Goal: Task Accomplishment & Management: Complete application form

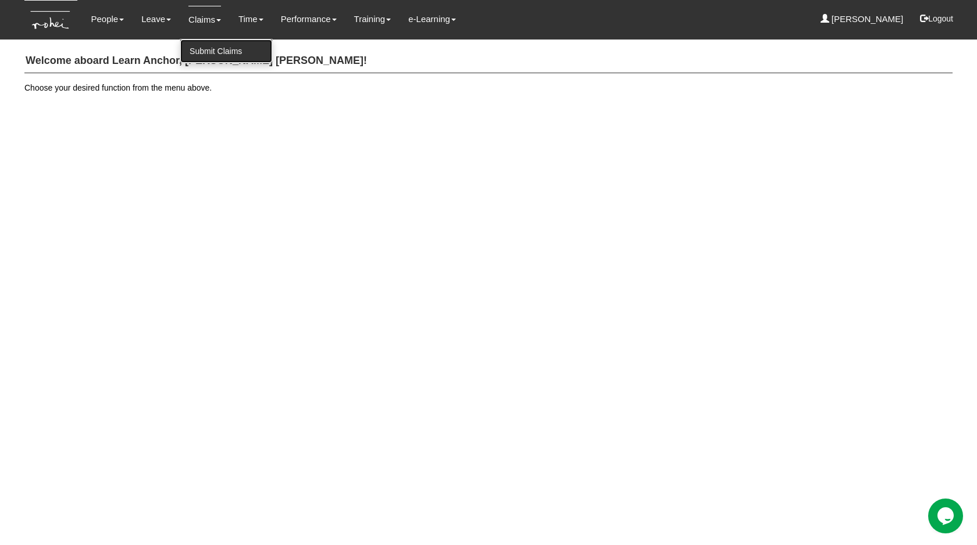
click at [208, 49] on link "Submit Claims" at bounding box center [226, 51] width 92 height 23
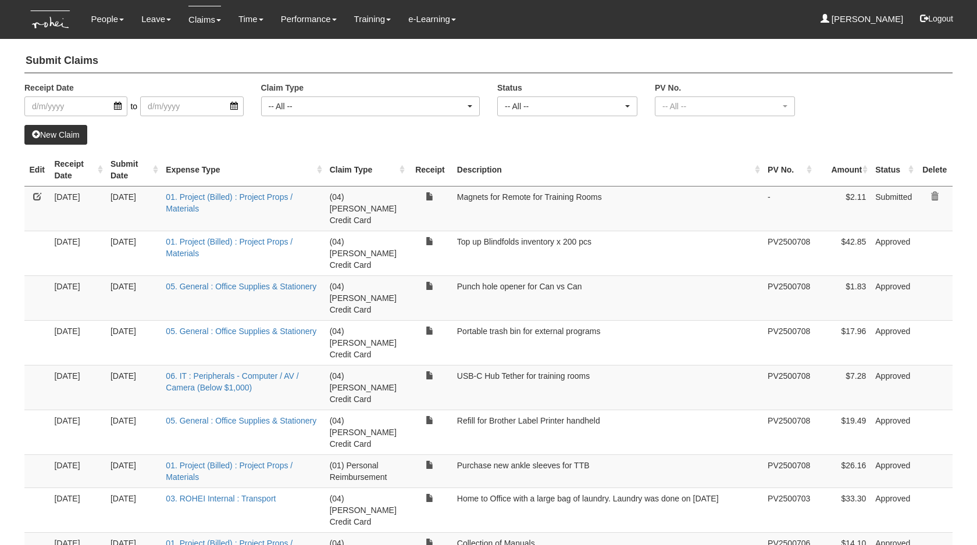
select select "50"
click at [37, 195] on link at bounding box center [37, 196] width 8 height 8
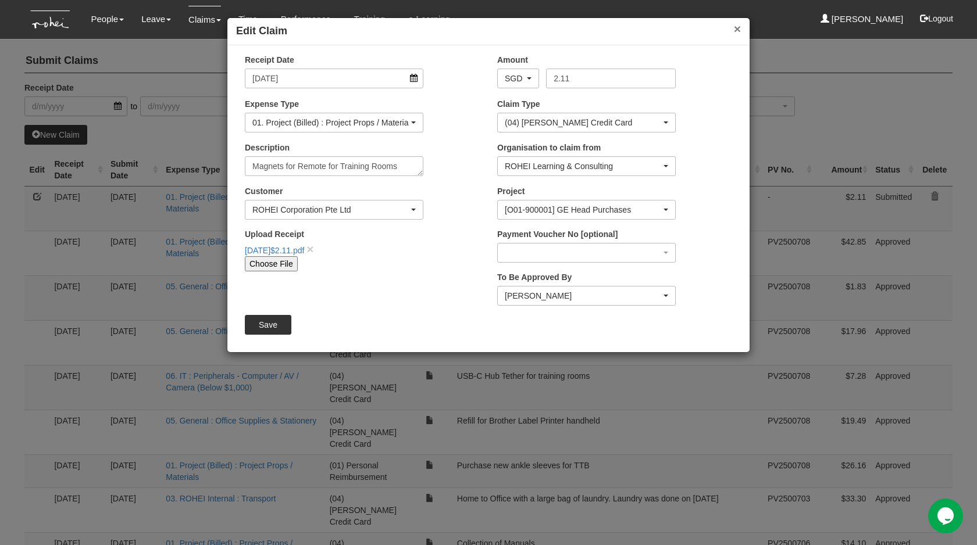
click at [734, 28] on button "×" at bounding box center [737, 29] width 7 height 12
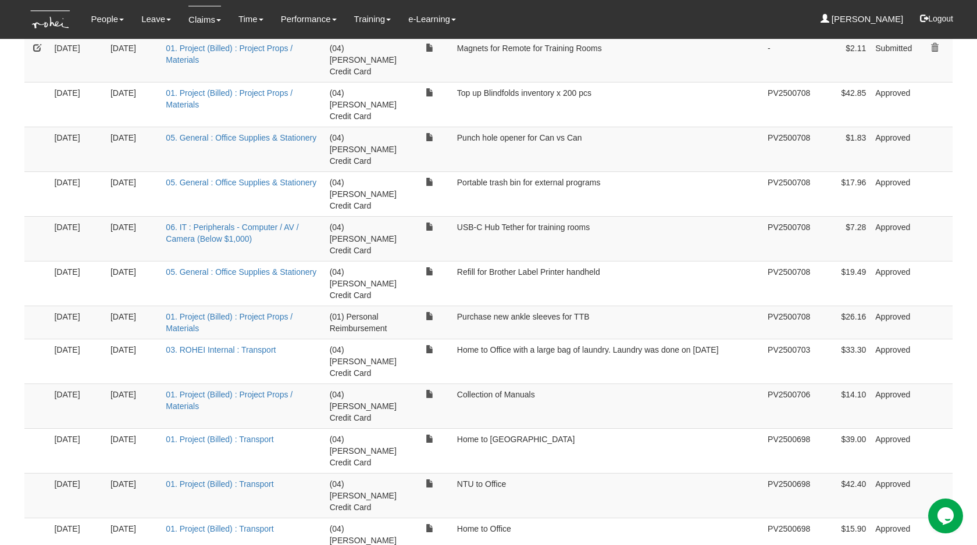
scroll to position [440, 0]
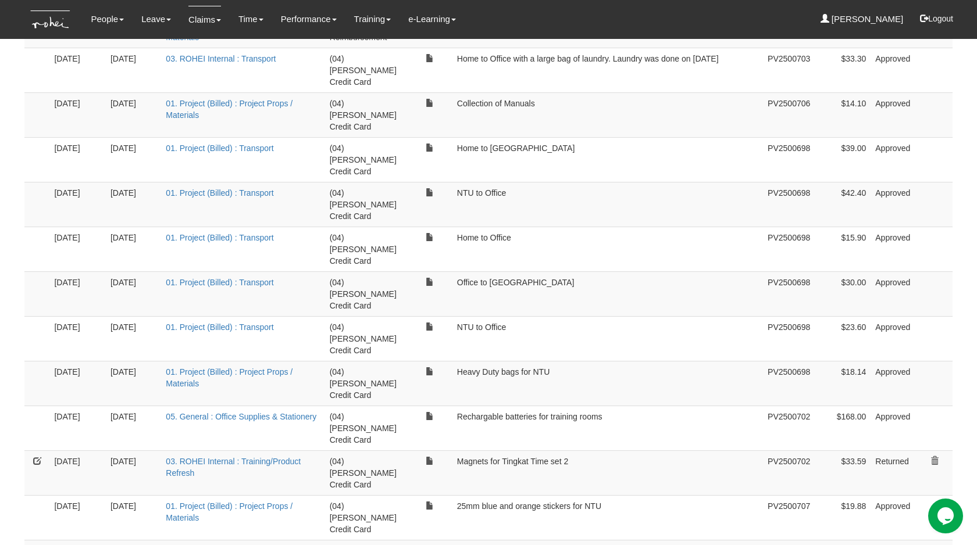
click at [34, 457] on link at bounding box center [37, 461] width 8 height 8
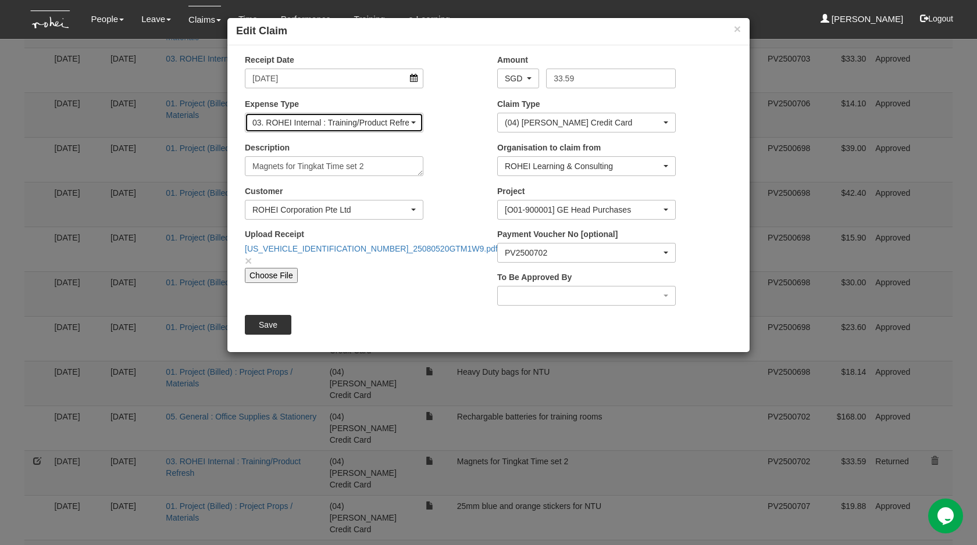
click at [394, 124] on div "03. ROHEI Internal : Training/Product Refresh" at bounding box center [330, 123] width 156 height 12
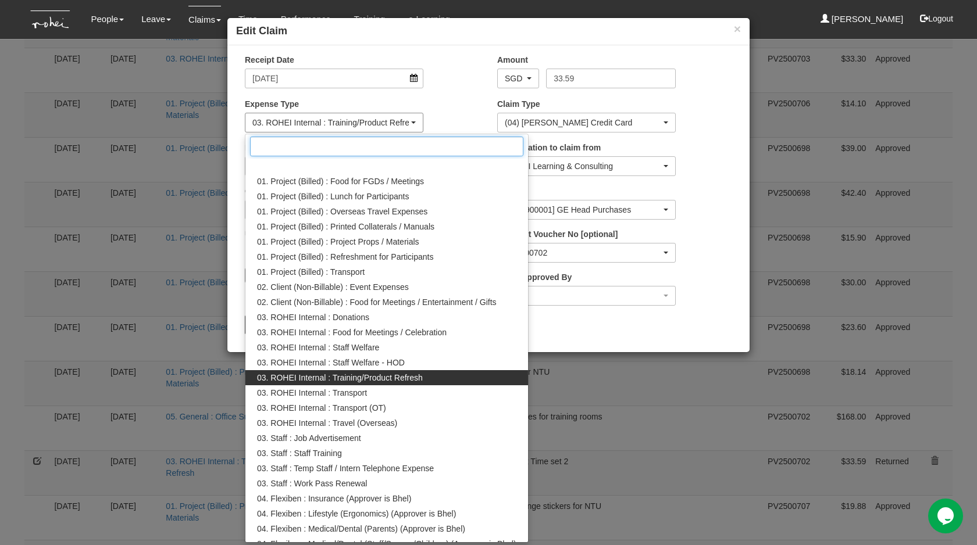
scroll to position [27, 0]
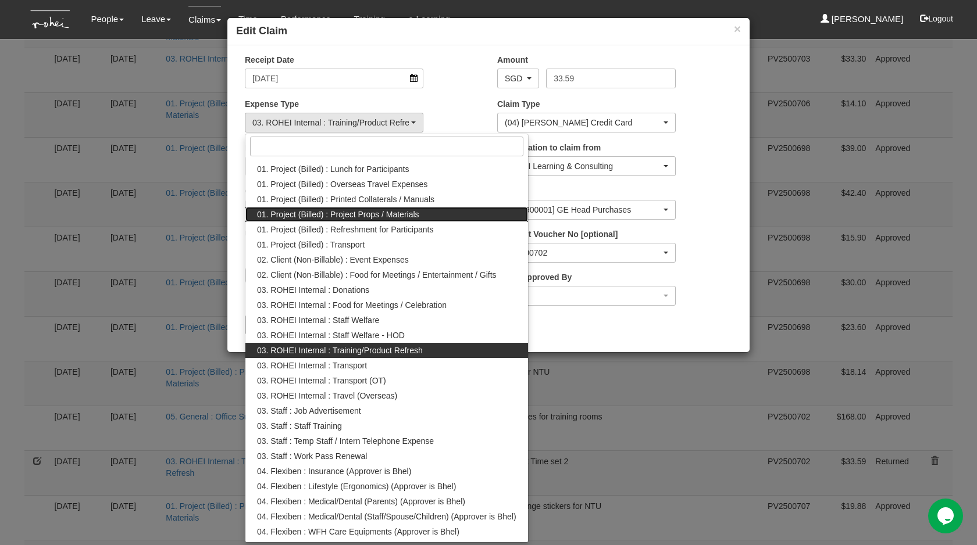
click at [387, 217] on span "01. Project (Billed) : Project Props / Materials" at bounding box center [338, 215] width 162 height 12
select select "134"
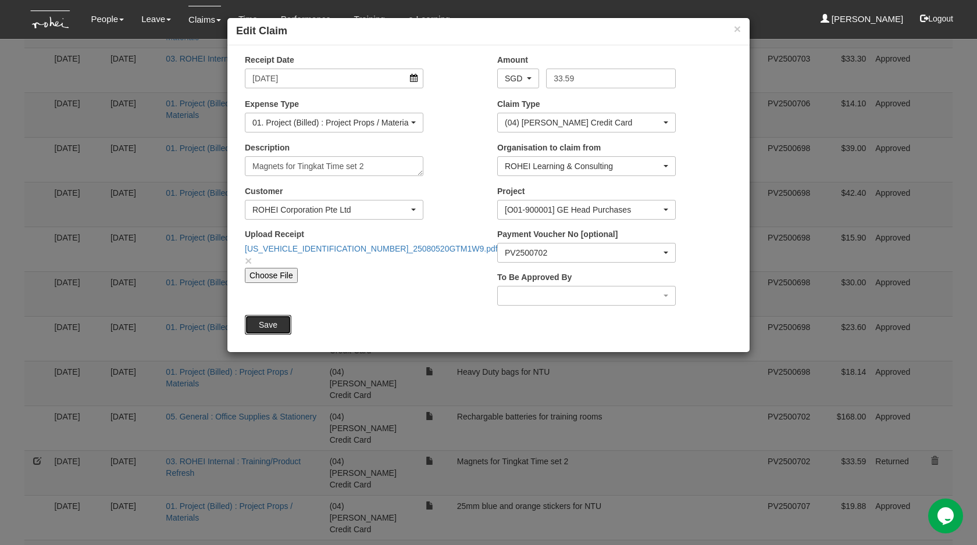
click at [262, 327] on input "Save" at bounding box center [268, 325] width 47 height 20
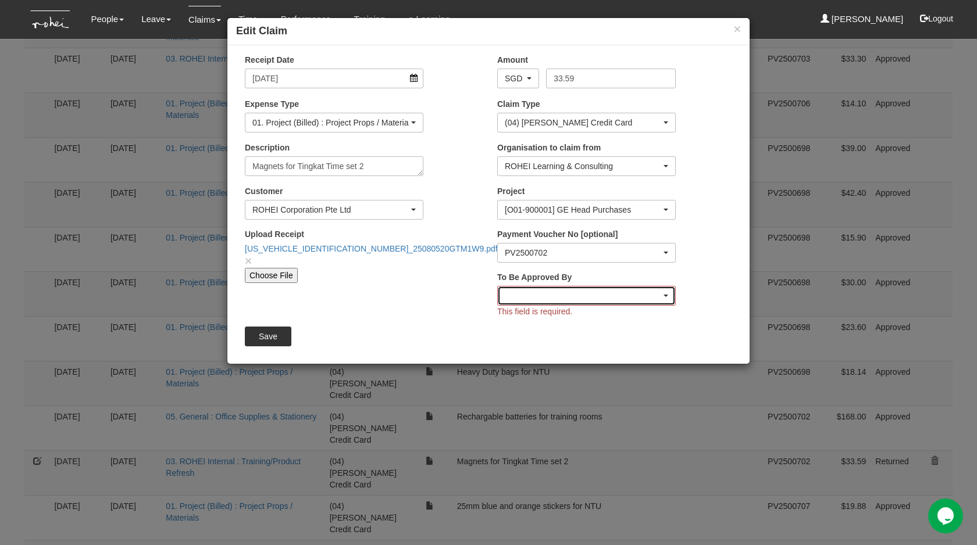
click at [552, 290] on div "button" at bounding box center [586, 296] width 177 height 19
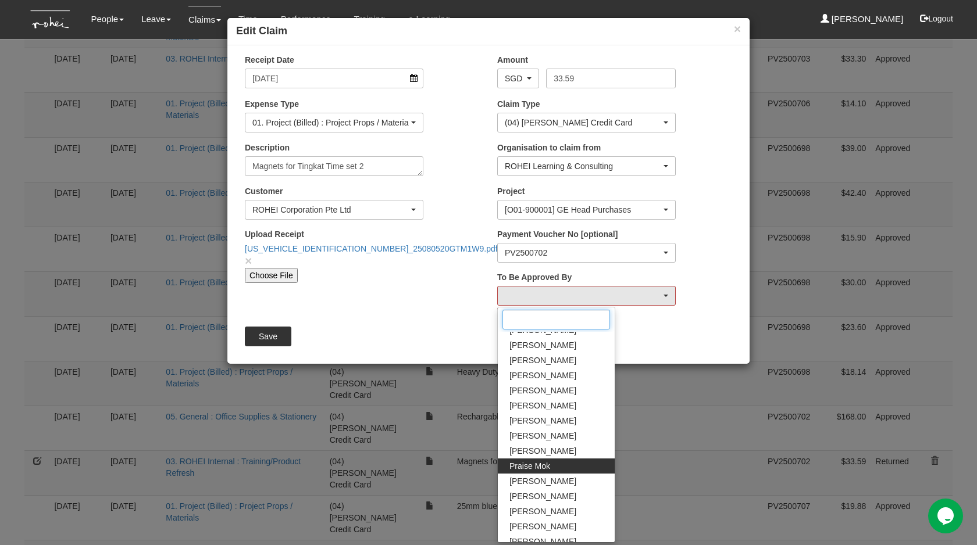
scroll to position [121, 0]
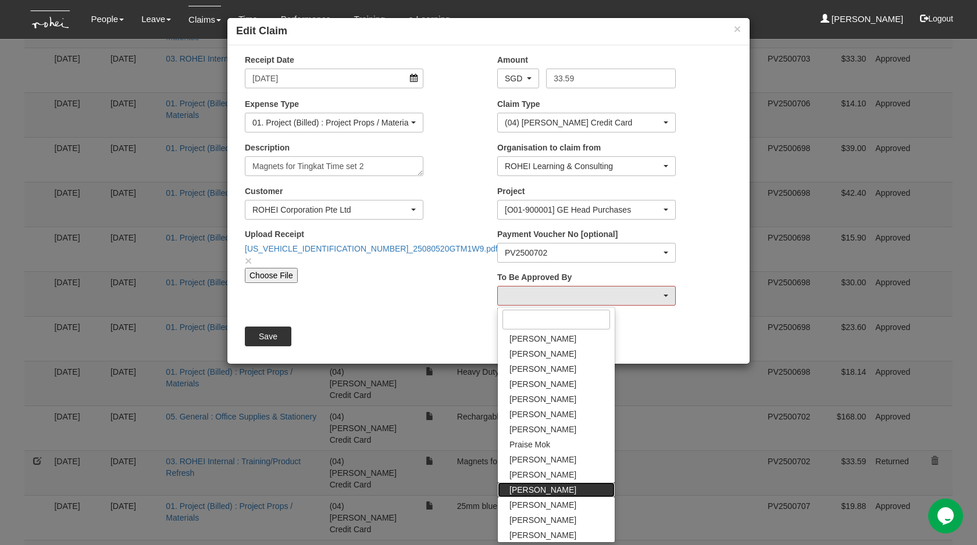
click at [531, 491] on span "[PERSON_NAME]" at bounding box center [542, 490] width 67 height 12
select select "5a253378-523a-4c52-9c83-550f69dab0df"
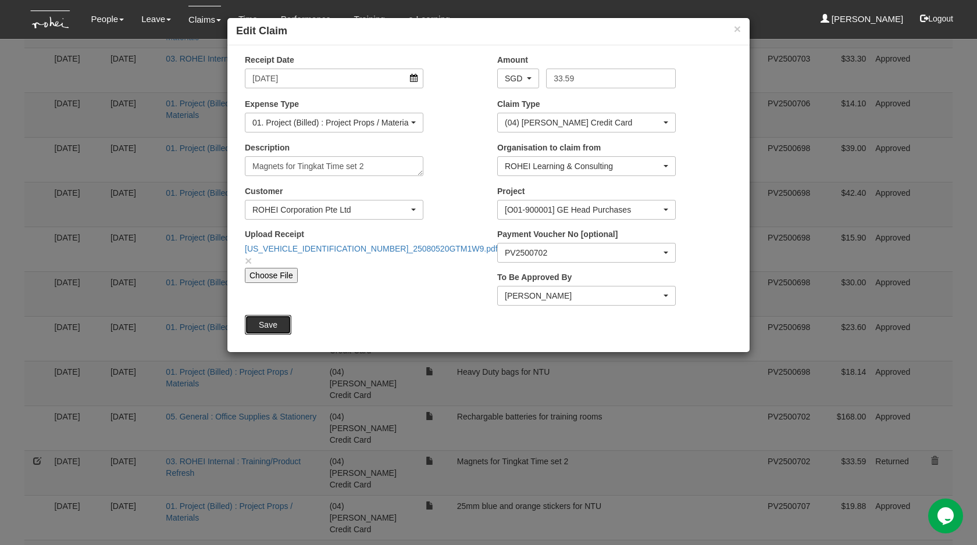
click at [273, 334] on input "Save" at bounding box center [268, 325] width 47 height 20
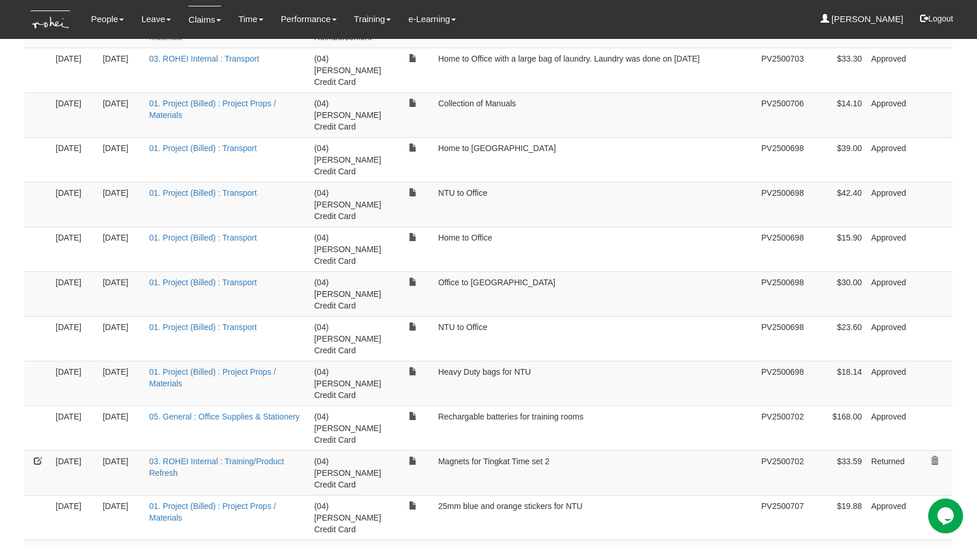
scroll to position [0, 0]
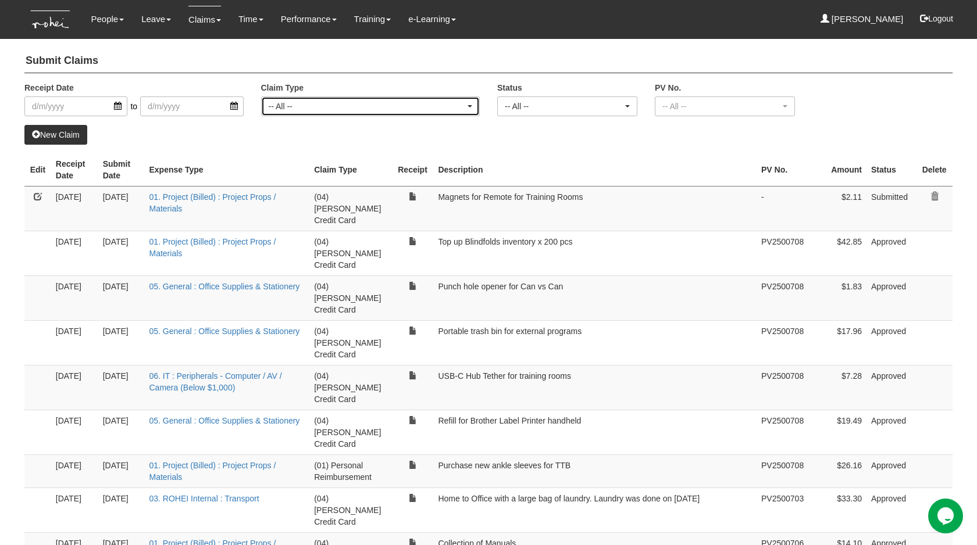
click at [300, 111] on div "-- All --" at bounding box center [367, 107] width 197 height 12
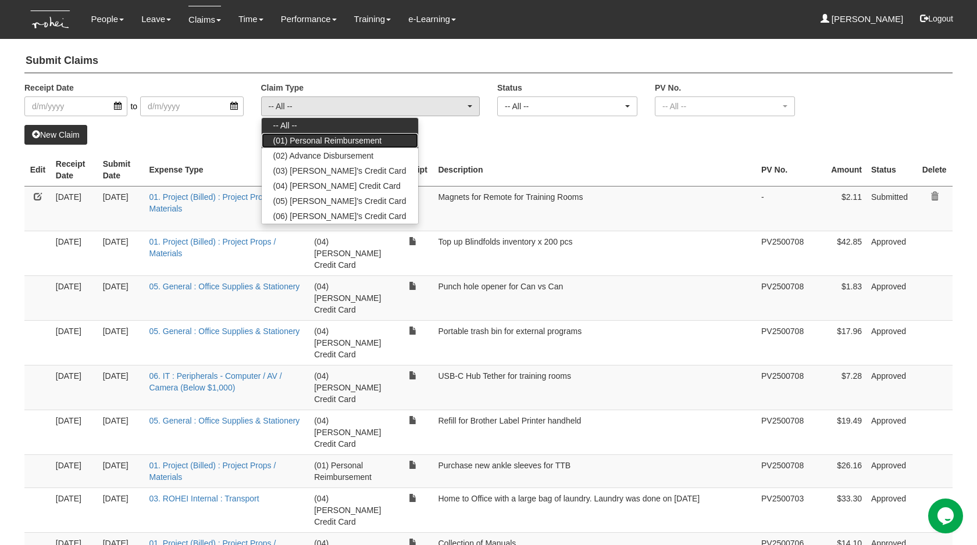
click at [305, 145] on span "(01) Personal Reimbursement" at bounding box center [327, 141] width 109 height 12
select select "14"
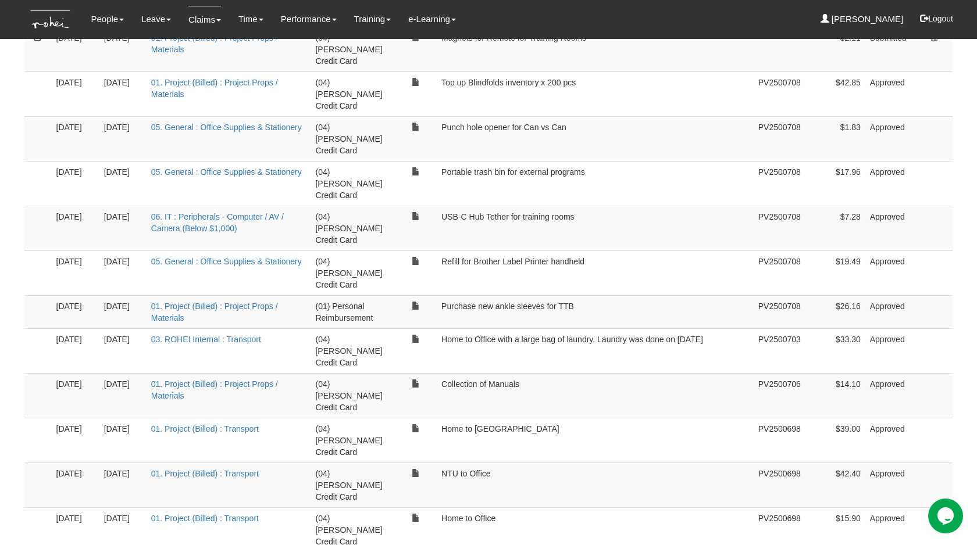
select select "50"
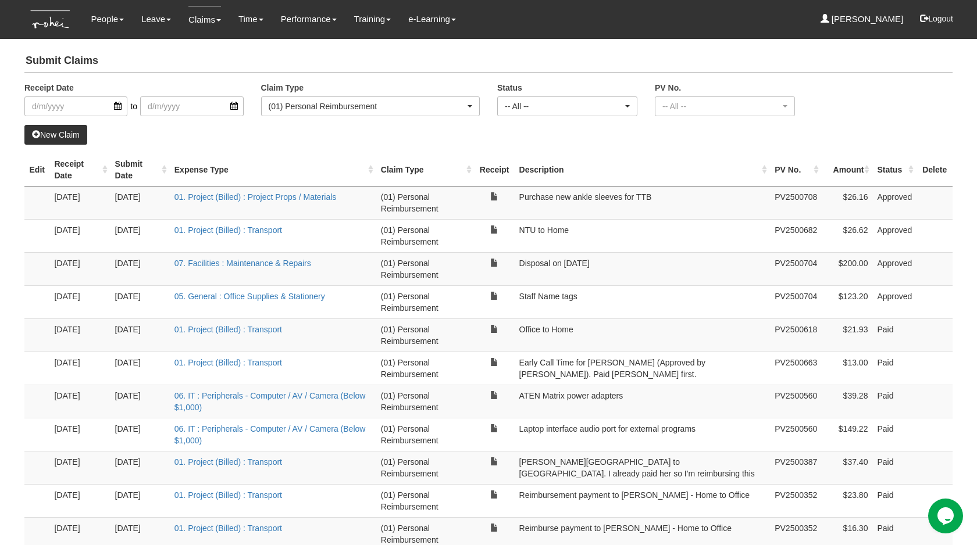
click at [65, 168] on th "Receipt Date" at bounding box center [79, 169] width 60 height 33
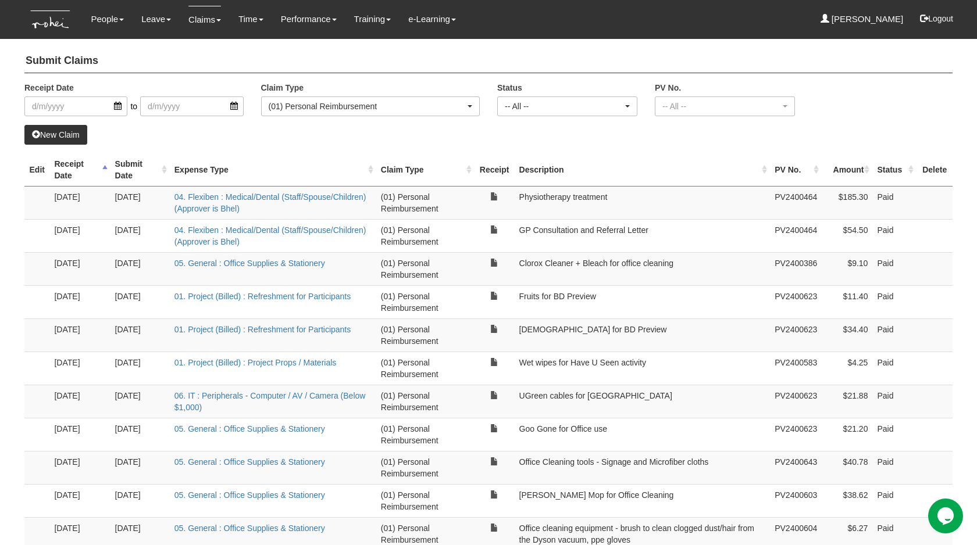
click at [65, 168] on th "Receipt Date" at bounding box center [79, 169] width 60 height 33
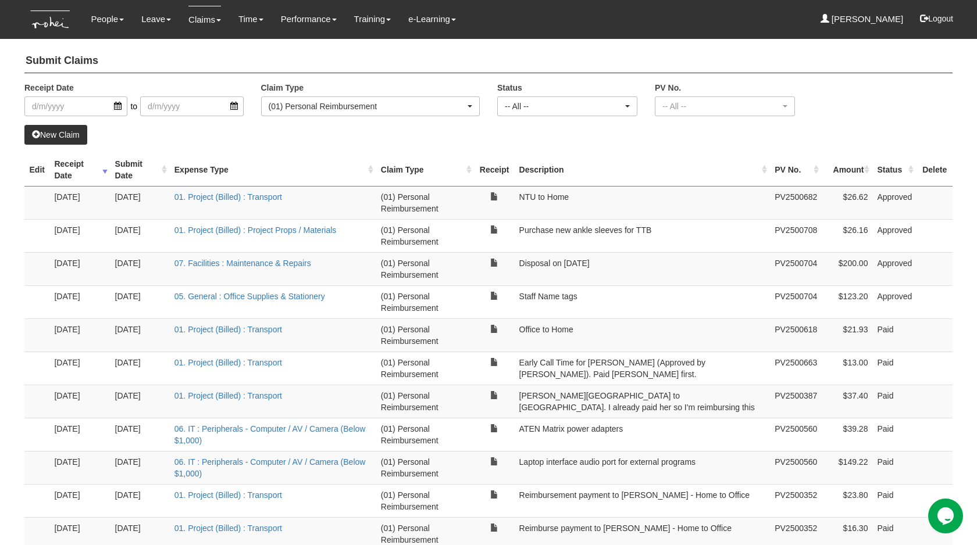
click at [541, 257] on td "Disposal on [DATE]" at bounding box center [642, 268] width 256 height 33
select select "50"
